Goal: Navigation & Orientation: Find specific page/section

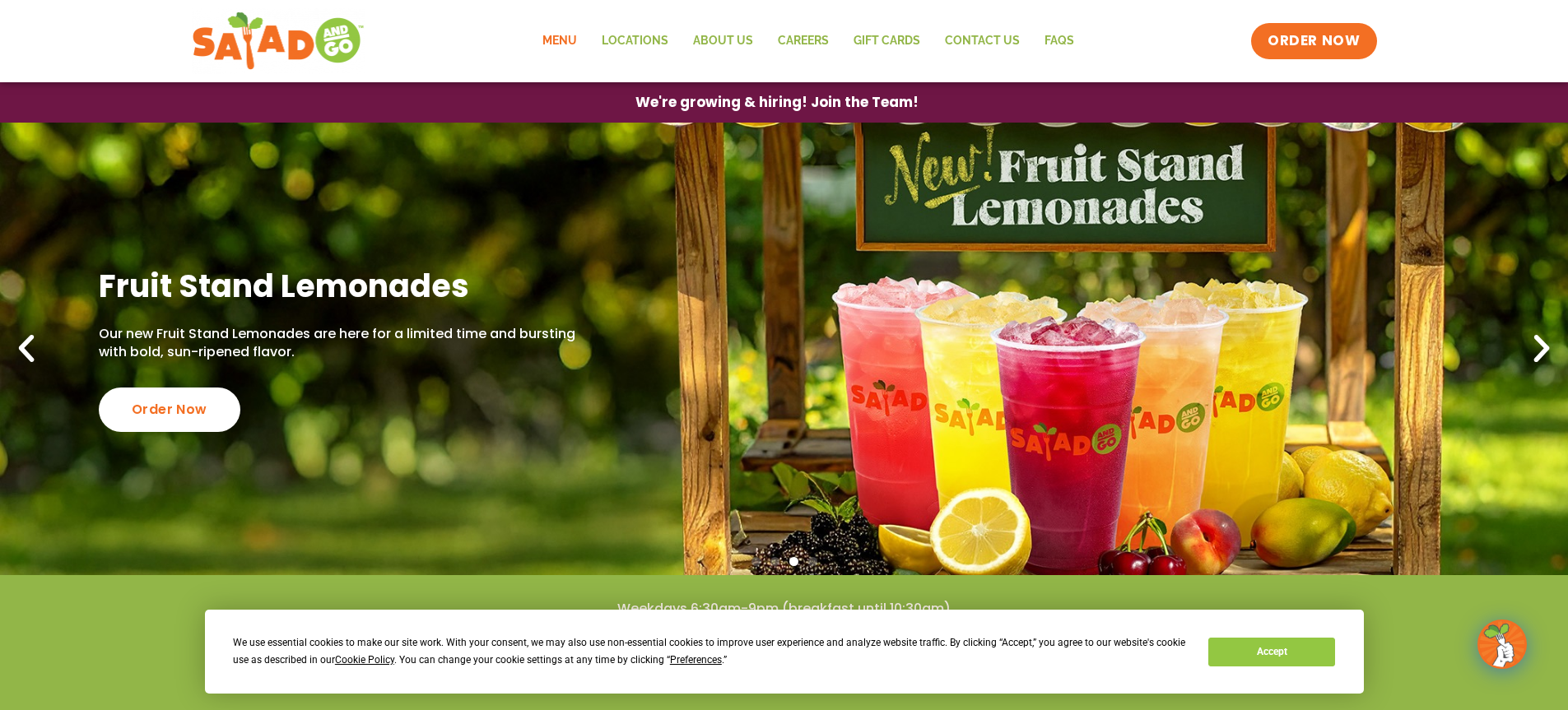
click at [559, 39] on link "Menu" at bounding box center [560, 42] width 59 height 38
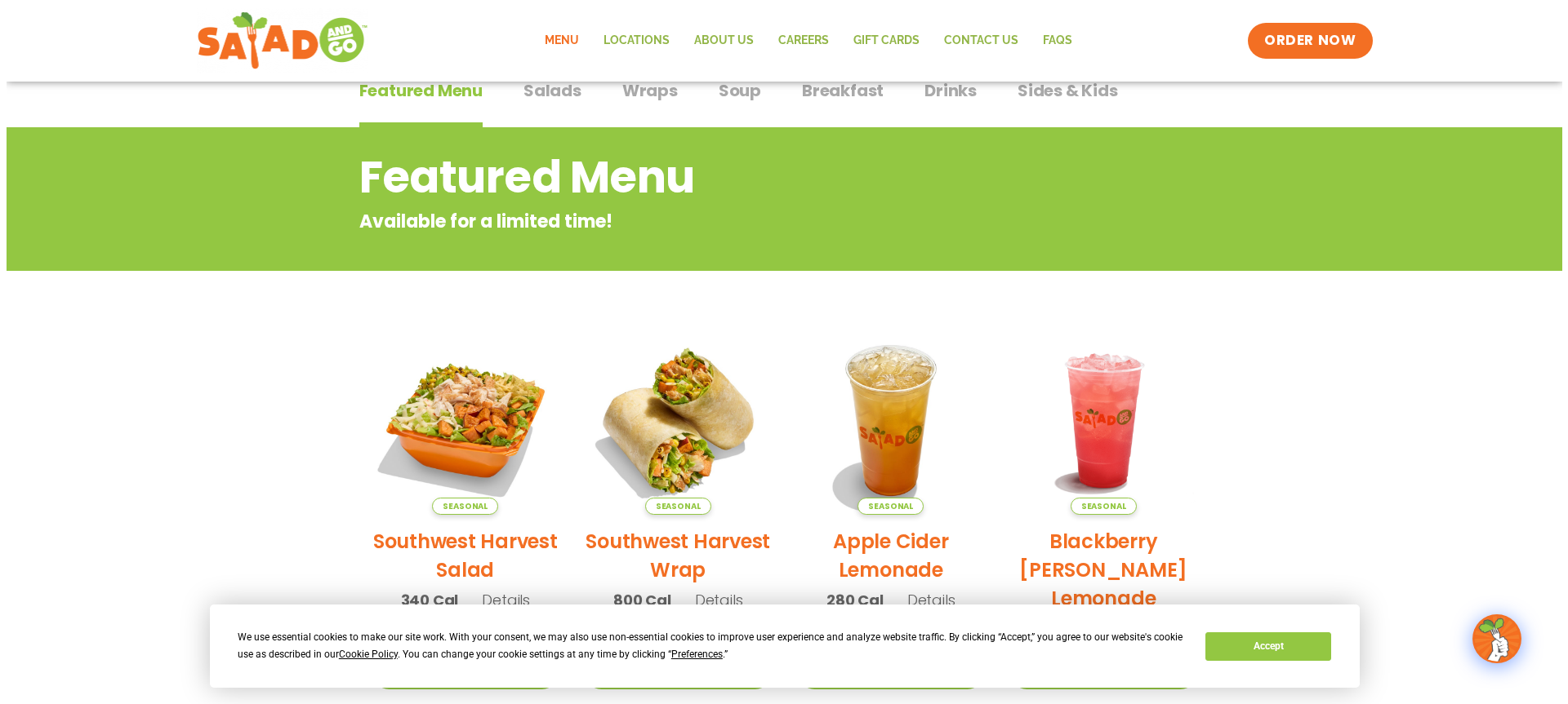
scroll to position [163, 0]
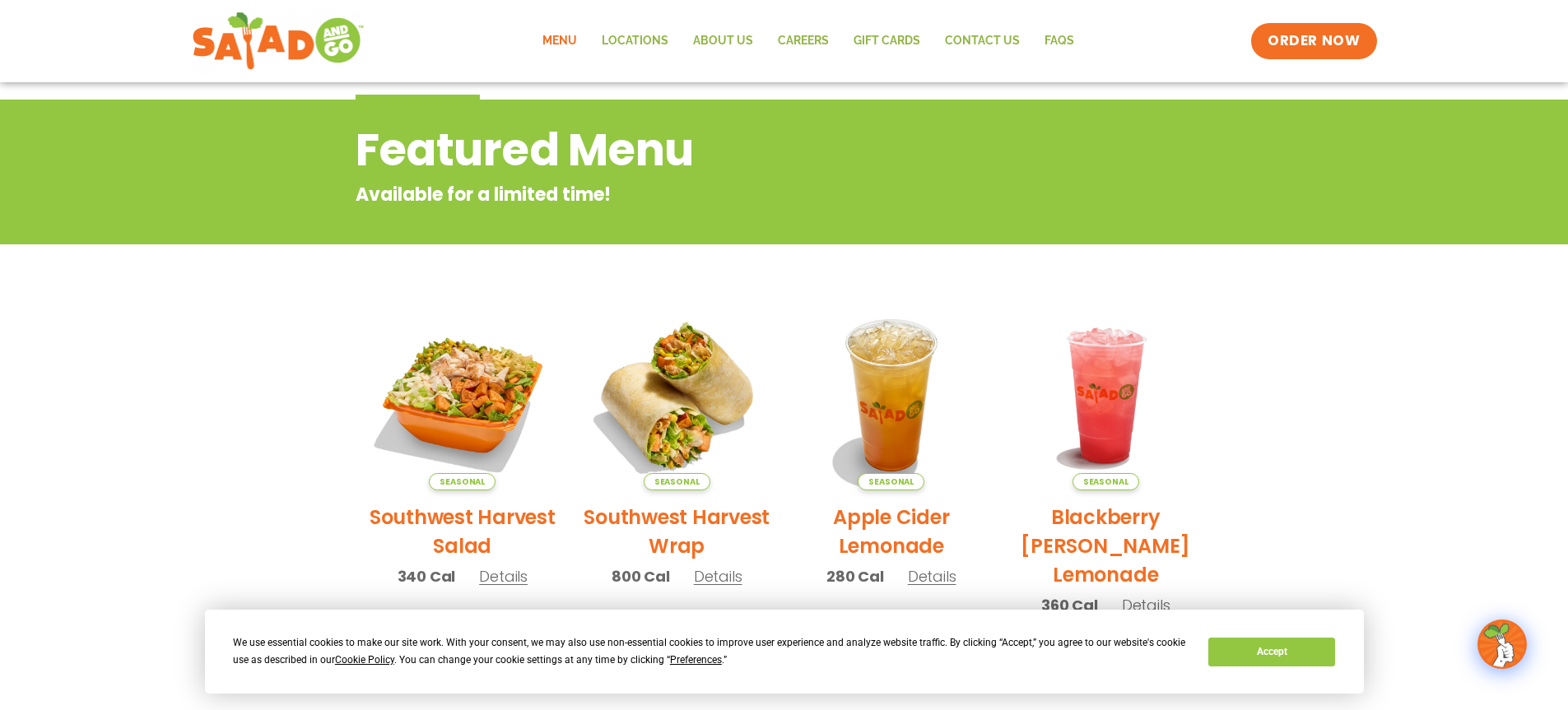
click at [446, 519] on h2 "Southwest Harvest Salad" at bounding box center [463, 531] width 190 height 57
